Goal: Transaction & Acquisition: Book appointment/travel/reservation

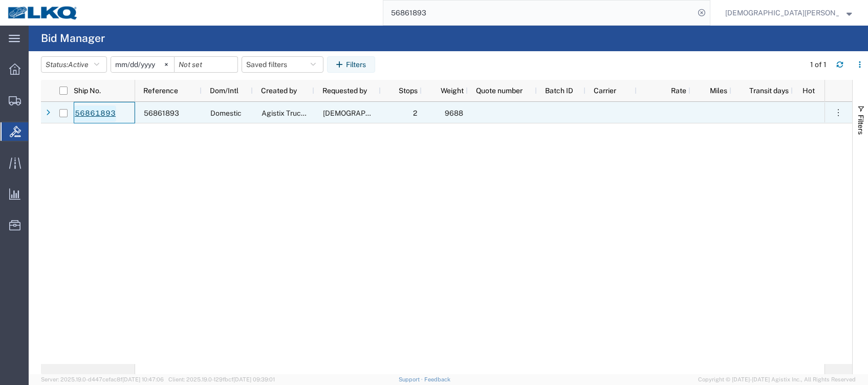
click at [103, 111] on link "56861893" at bounding box center [95, 113] width 42 height 16
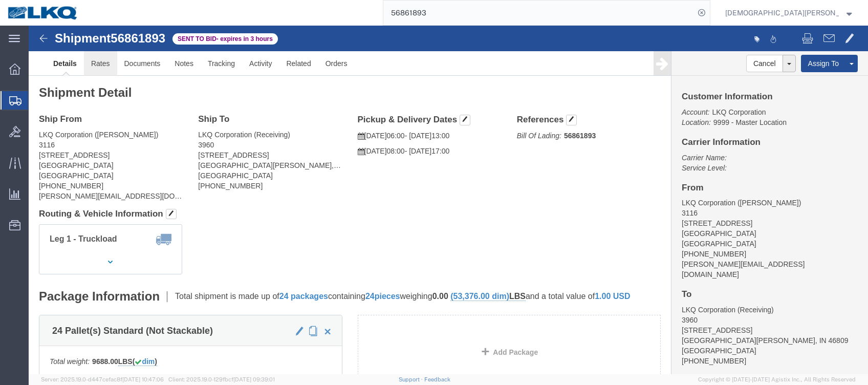
click link "Rates"
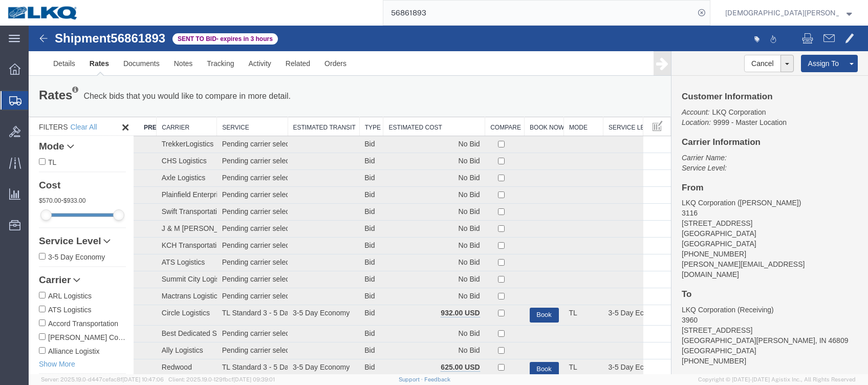
click at [424, 123] on th "Estimated Cost" at bounding box center [434, 126] width 102 height 19
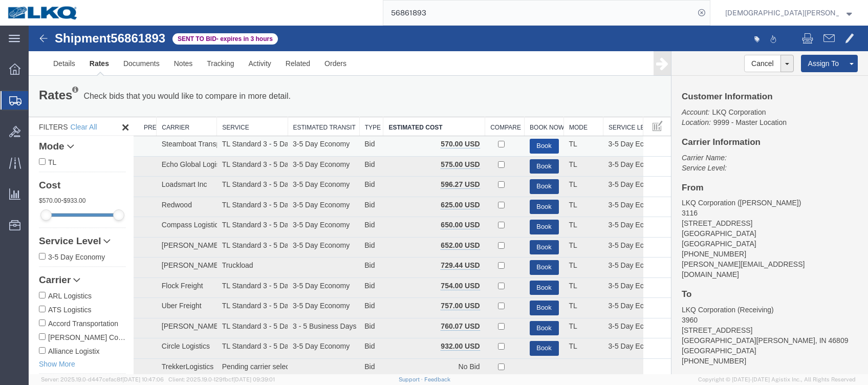
click at [541, 143] on button "Book" at bounding box center [544, 146] width 29 height 15
